Goal: Navigation & Orientation: Understand site structure

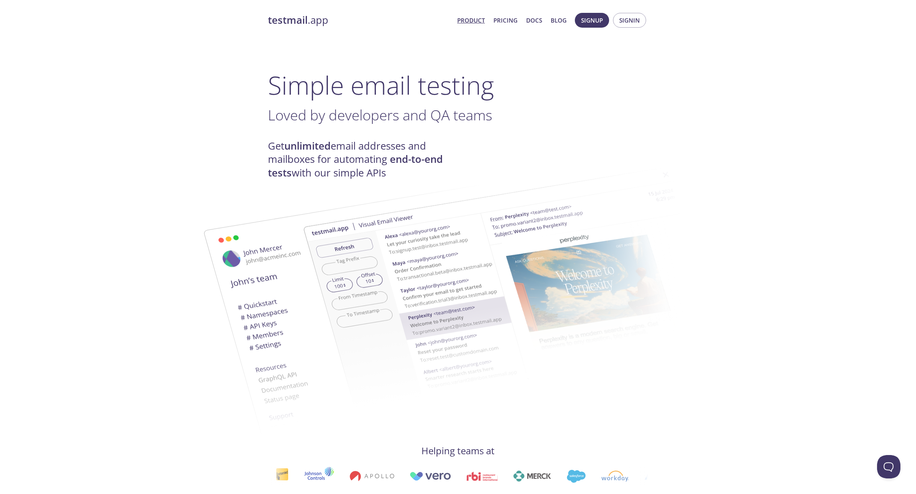
click at [473, 19] on link "Product" at bounding box center [471, 20] width 28 height 10
click at [473, 20] on link "Product" at bounding box center [471, 20] width 28 height 10
click at [503, 21] on link "Pricing" at bounding box center [505, 20] width 24 height 10
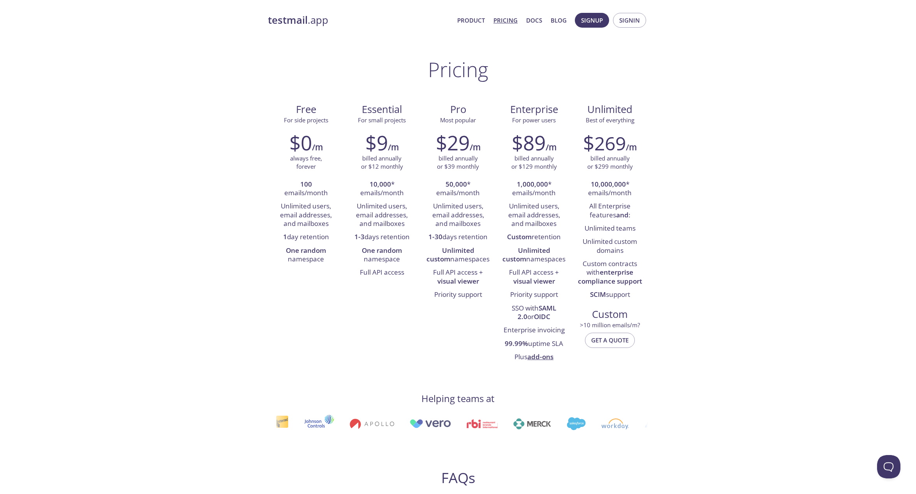
click at [319, 20] on link "testmail .app" at bounding box center [359, 20] width 183 height 13
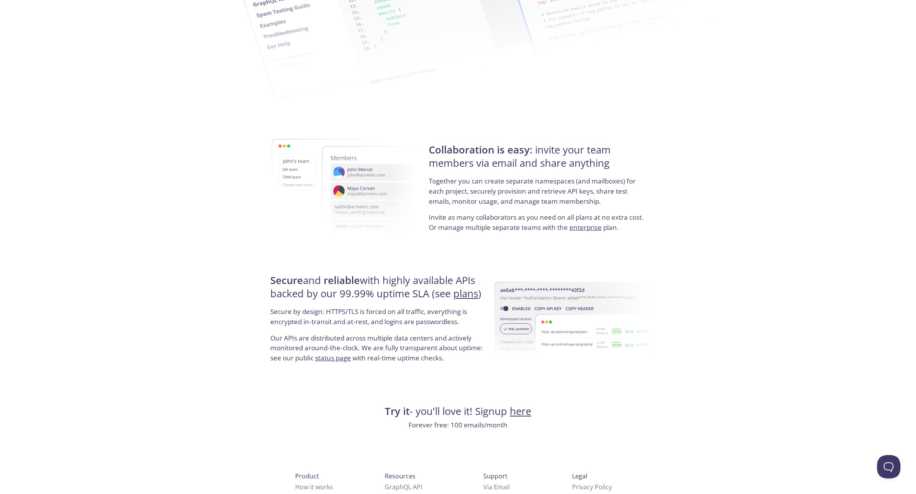
scroll to position [1287, 0]
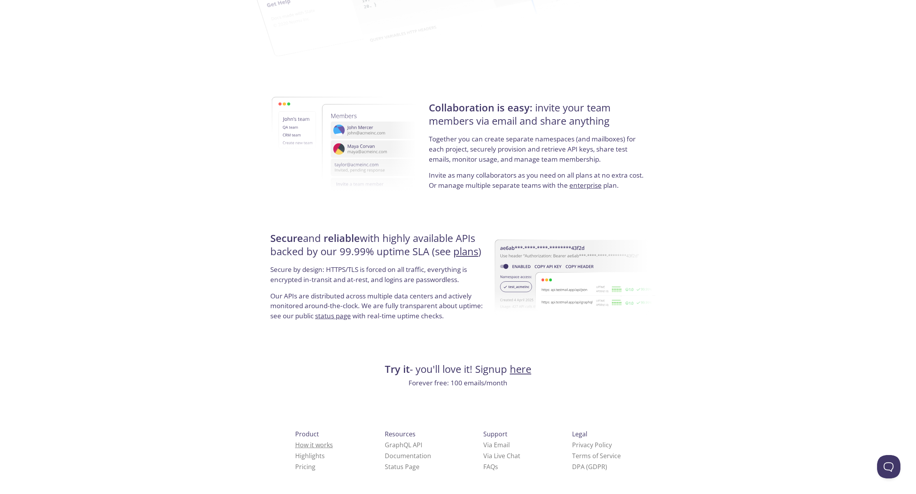
click at [297, 446] on link "How it works" at bounding box center [314, 444] width 38 height 9
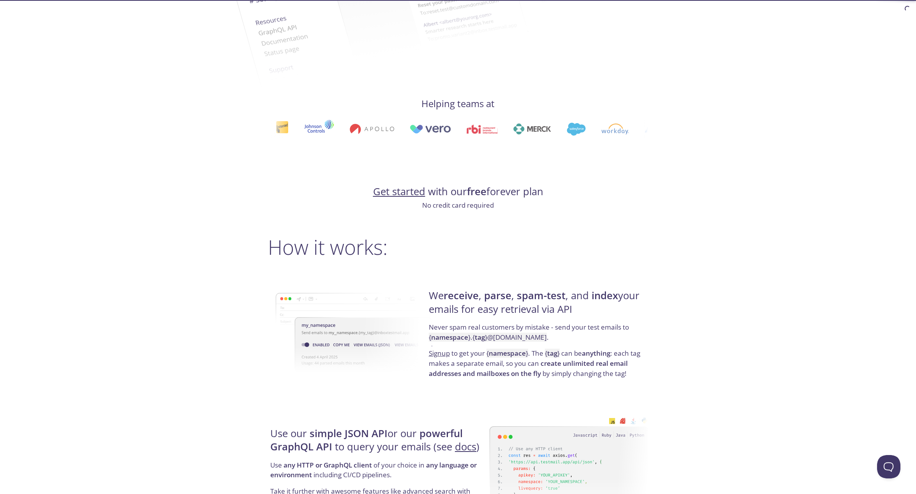
scroll to position [347, 0]
